Goal: Use online tool/utility: Utilize a website feature to perform a specific function

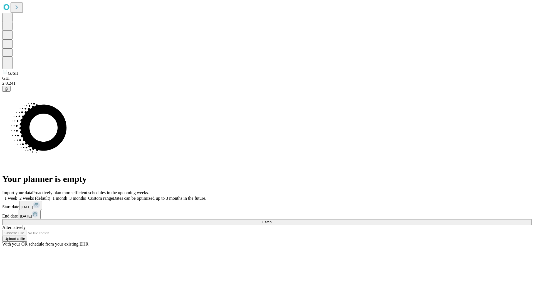
click at [272, 220] on span "Fetch" at bounding box center [266, 222] width 9 height 4
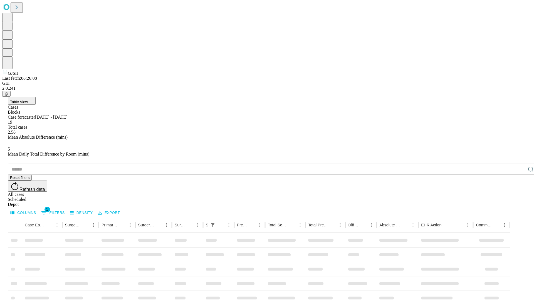
click at [28, 100] on span "Table View" at bounding box center [19, 102] width 18 height 4
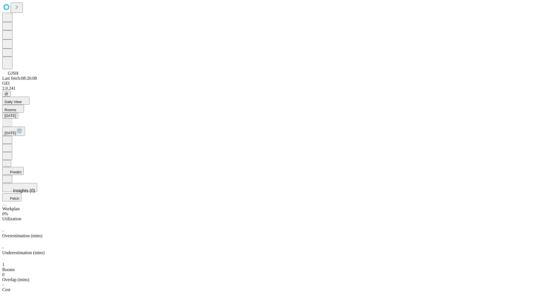
click at [24, 167] on button "Predict" at bounding box center [12, 171] width 21 height 8
